Goal: Task Accomplishment & Management: Manage account settings

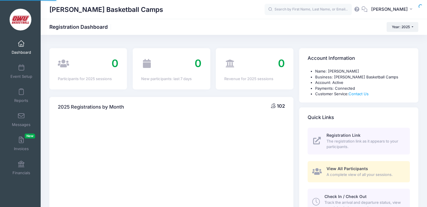
select select
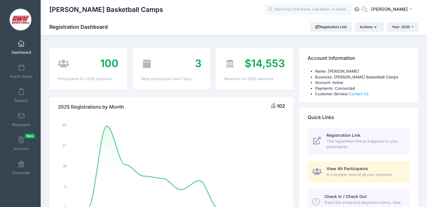
click at [295, 67] on div "$14,553 Revenue for 2025 sessions" at bounding box center [254, 68] width 83 height 41
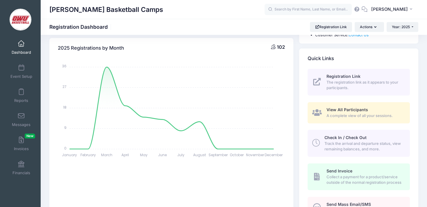
scroll to position [67, 0]
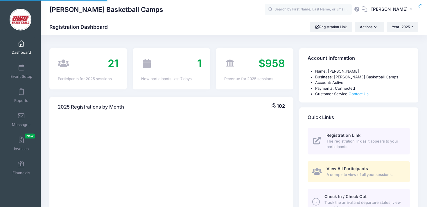
select select
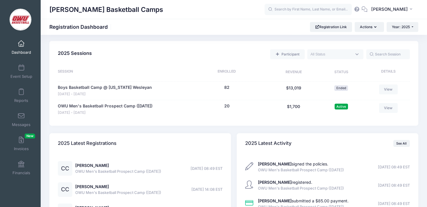
scroll to position [250, 0]
click at [225, 106] on button "20" at bounding box center [226, 107] width 5 height 6
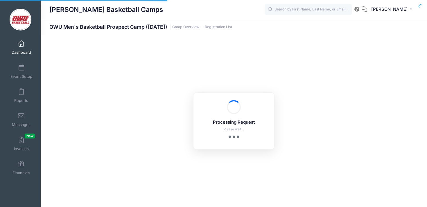
select select "10"
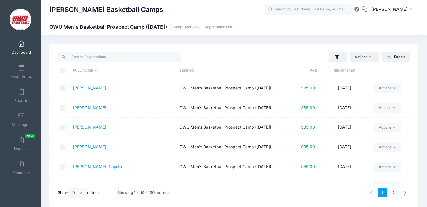
click at [297, 68] on th "Paid" at bounding box center [299, 70] width 35 height 15
click at [298, 66] on th "Paid" at bounding box center [299, 70] width 35 height 15
click at [130, 55] on input "search" at bounding box center [119, 57] width 123 height 10
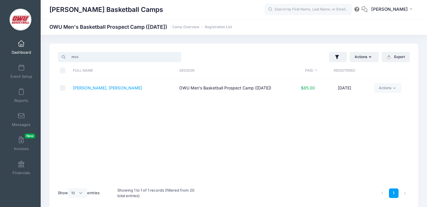
type input "mcc"
click at [86, 84] on td "McCoy, Dryden" at bounding box center [123, 87] width 106 height 19
click at [86, 90] on link "McCoy, Dryden" at bounding box center [107, 87] width 69 height 5
click at [160, 8] on div "[PERSON_NAME] Basketball Camps" at bounding box center [156, 9] width 215 height 13
click at [142, 84] on td "McCoy, Dryden" at bounding box center [123, 87] width 106 height 19
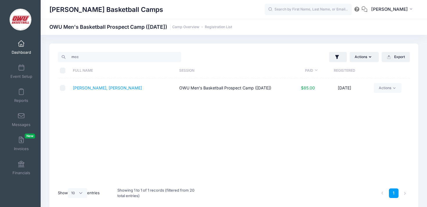
click at [193, 54] on div "mcc" at bounding box center [144, 57] width 179 height 12
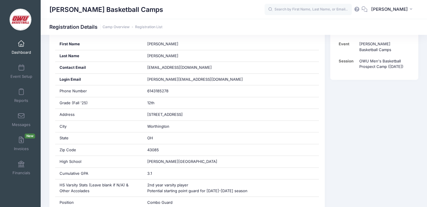
scroll to position [131, 0]
